Goal: Task Accomplishment & Management: Manage account settings

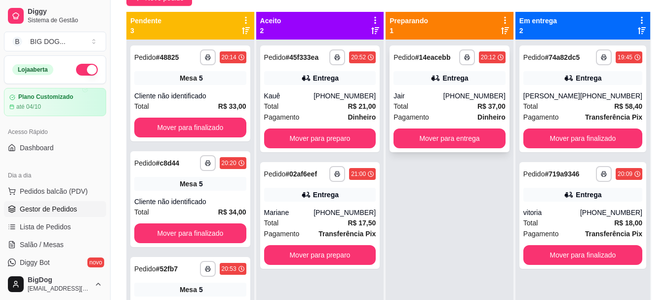
scroll to position [99, 0]
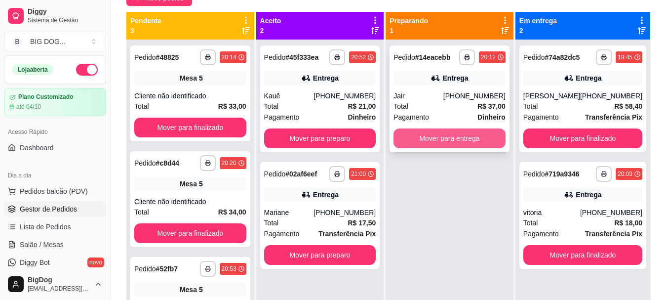
click at [472, 147] on button "Mover para entrega" at bounding box center [450, 138] width 112 height 20
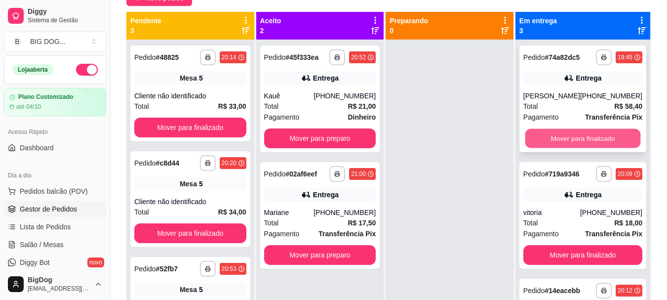
click at [562, 140] on button "Mover para finalizado" at bounding box center [583, 138] width 116 height 19
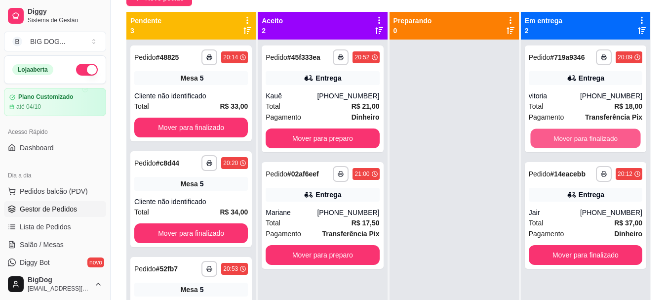
click at [562, 140] on button "Mover para finalizado" at bounding box center [586, 138] width 110 height 19
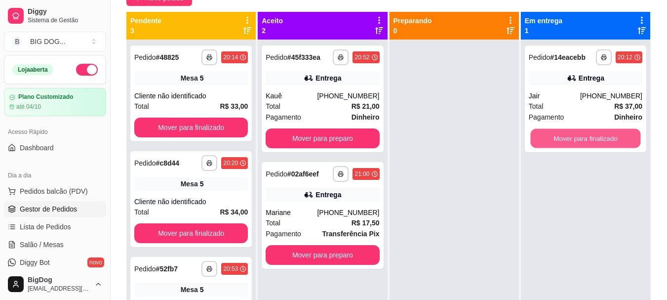
click at [562, 140] on button "Mover para finalizado" at bounding box center [586, 138] width 110 height 19
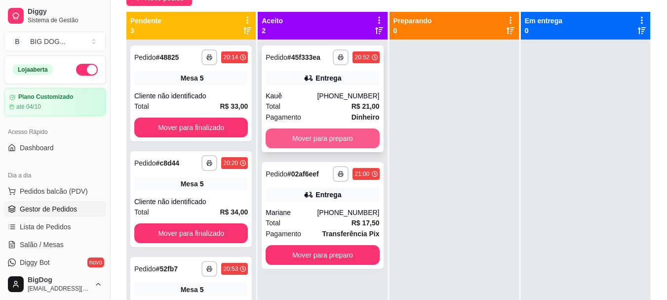
click at [325, 134] on button "Mover para preparo" at bounding box center [323, 138] width 114 height 20
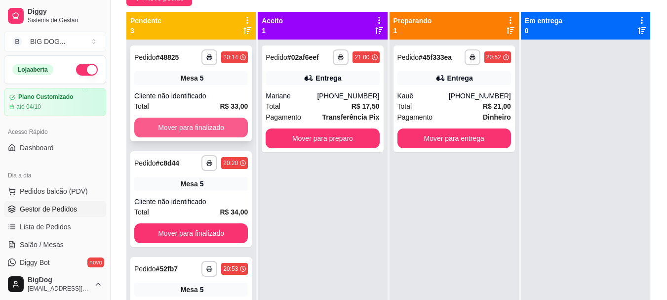
click at [193, 130] on button "Mover para finalizado" at bounding box center [191, 128] width 114 height 20
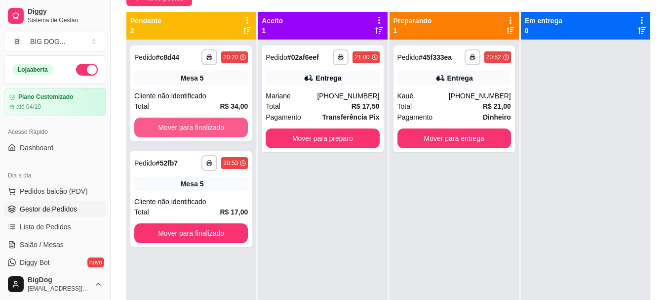
click at [193, 130] on button "Mover para finalizado" at bounding box center [191, 128] width 114 height 20
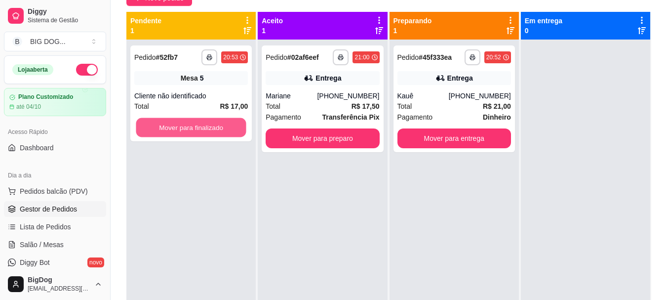
click at [193, 130] on button "Mover para finalizado" at bounding box center [191, 127] width 110 height 19
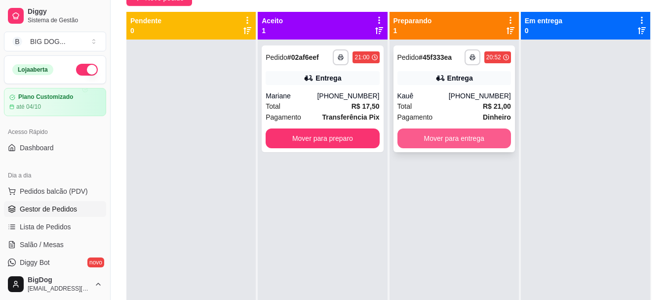
click at [422, 139] on button "Mover para entrega" at bounding box center [455, 138] width 114 height 20
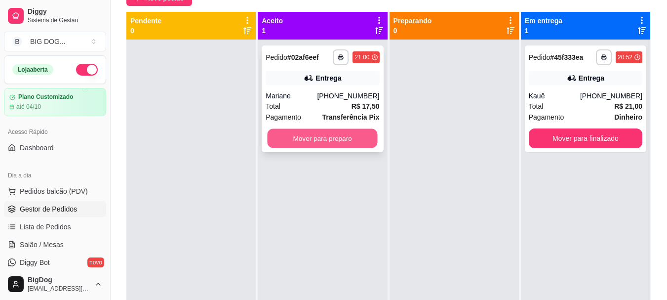
click at [354, 138] on button "Mover para preparo" at bounding box center [323, 138] width 110 height 19
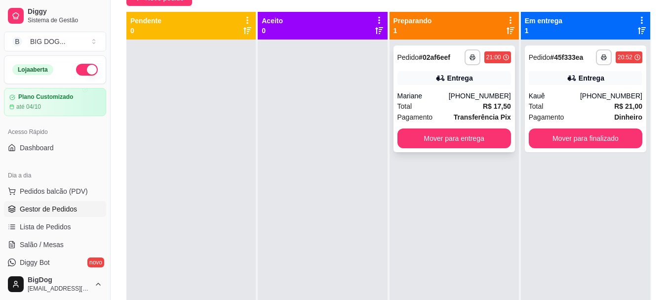
click at [468, 111] on div "Total R$ 17,50" at bounding box center [455, 106] width 114 height 11
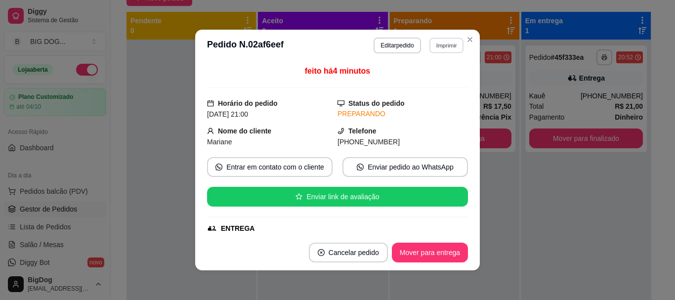
click at [443, 49] on button "Imprimir" at bounding box center [446, 45] width 34 height 15
click at [429, 81] on button "IMPRESSORA" at bounding box center [424, 79] width 69 height 15
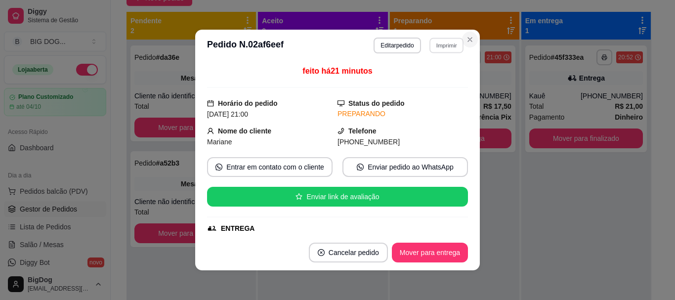
click at [465, 35] on button "Close" at bounding box center [470, 40] width 16 height 16
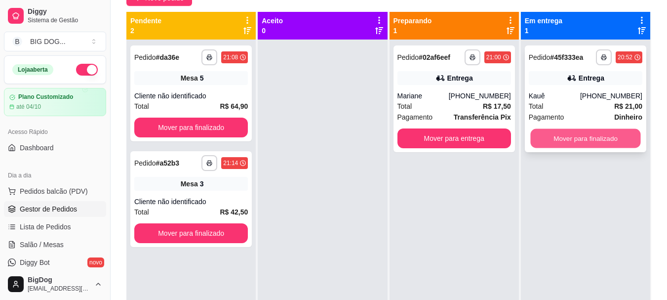
click at [541, 138] on button "Mover para finalizado" at bounding box center [586, 138] width 110 height 19
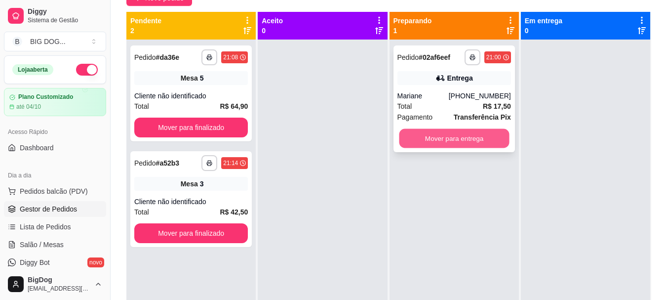
click at [480, 136] on button "Mover para entrega" at bounding box center [454, 138] width 110 height 19
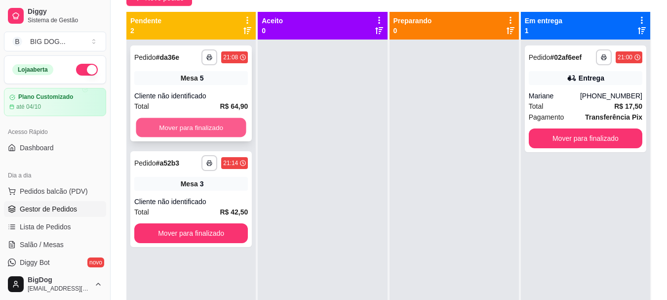
click at [208, 128] on button "Mover para finalizado" at bounding box center [191, 127] width 110 height 19
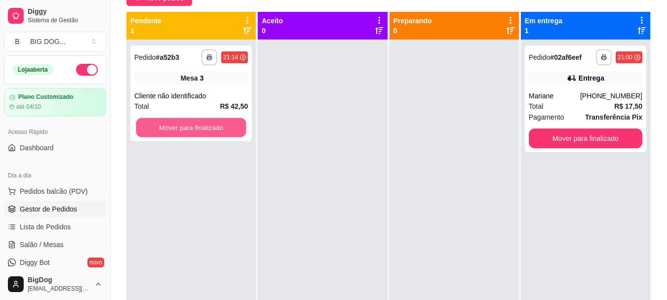
click at [208, 128] on button "Mover para finalizado" at bounding box center [191, 127] width 110 height 19
